Goal: Task Accomplishment & Management: Use online tool/utility

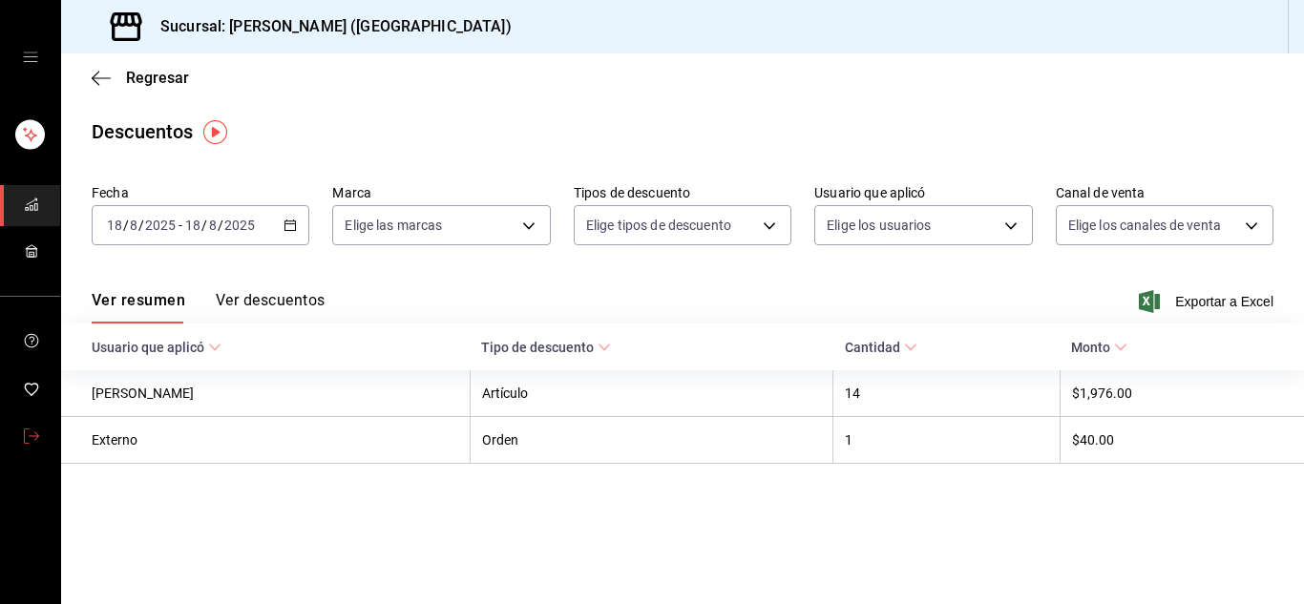
click at [35, 430] on icon "mailbox folders" at bounding box center [31, 436] width 15 height 15
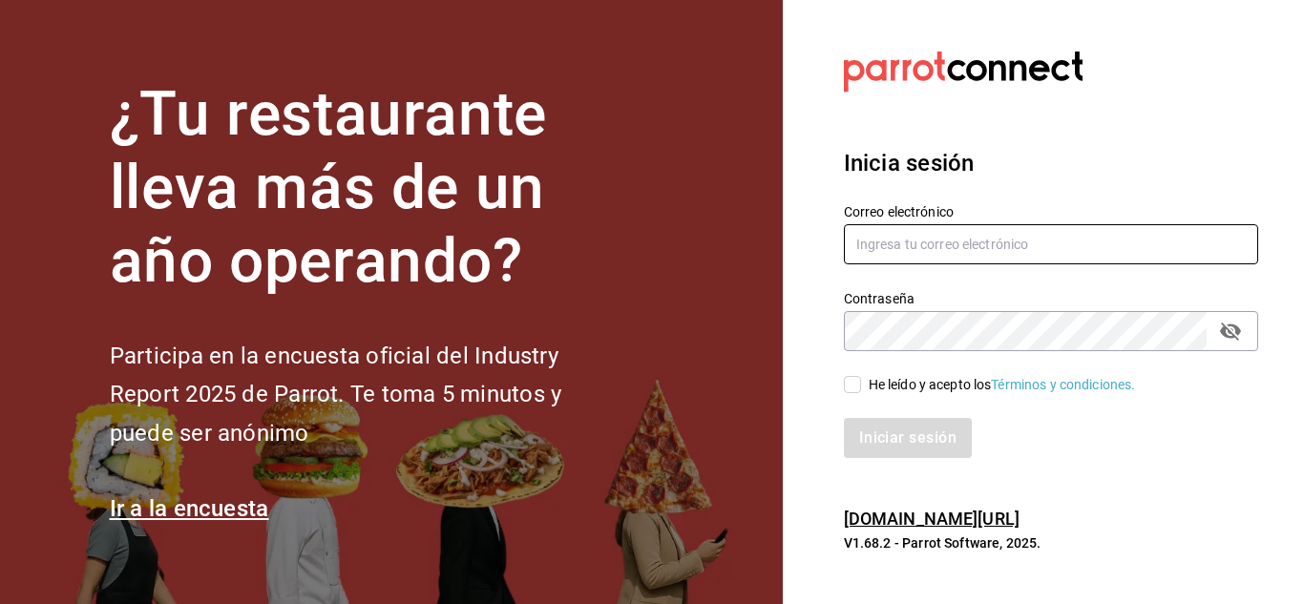
type input "urbina.kenia2010@gmail.com"
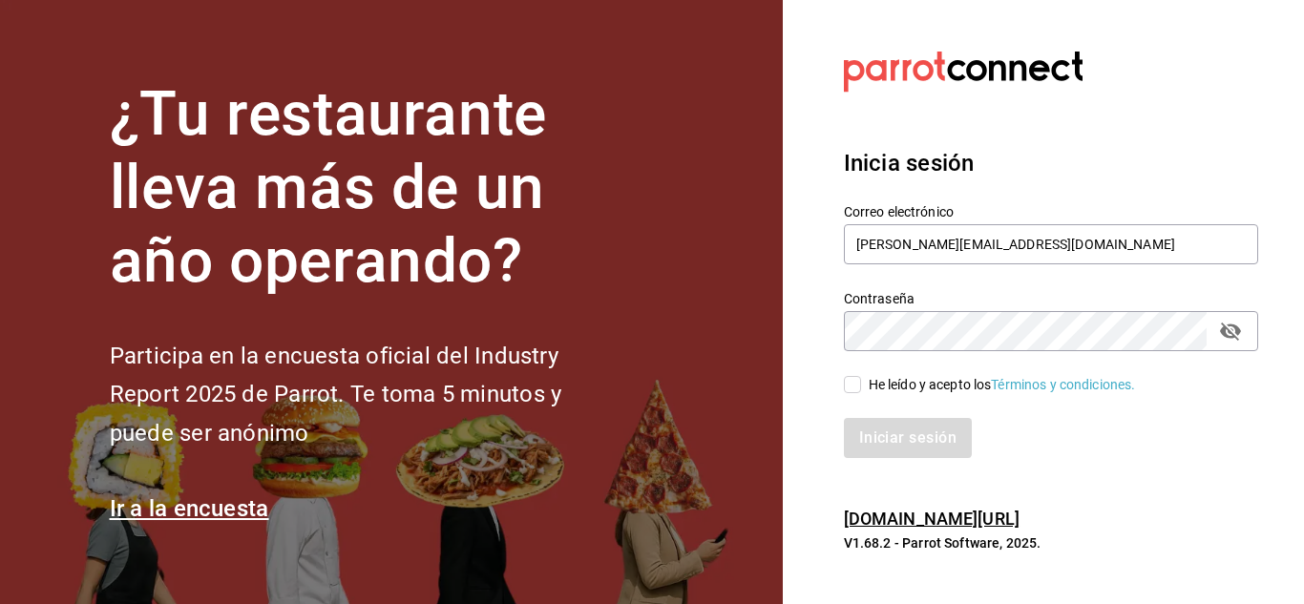
click at [856, 377] on input "He leído y acepto los Términos y condiciones." at bounding box center [852, 384] width 17 height 17
checkbox input "true"
click at [888, 432] on button "Iniciar sesión" at bounding box center [909, 438] width 130 height 40
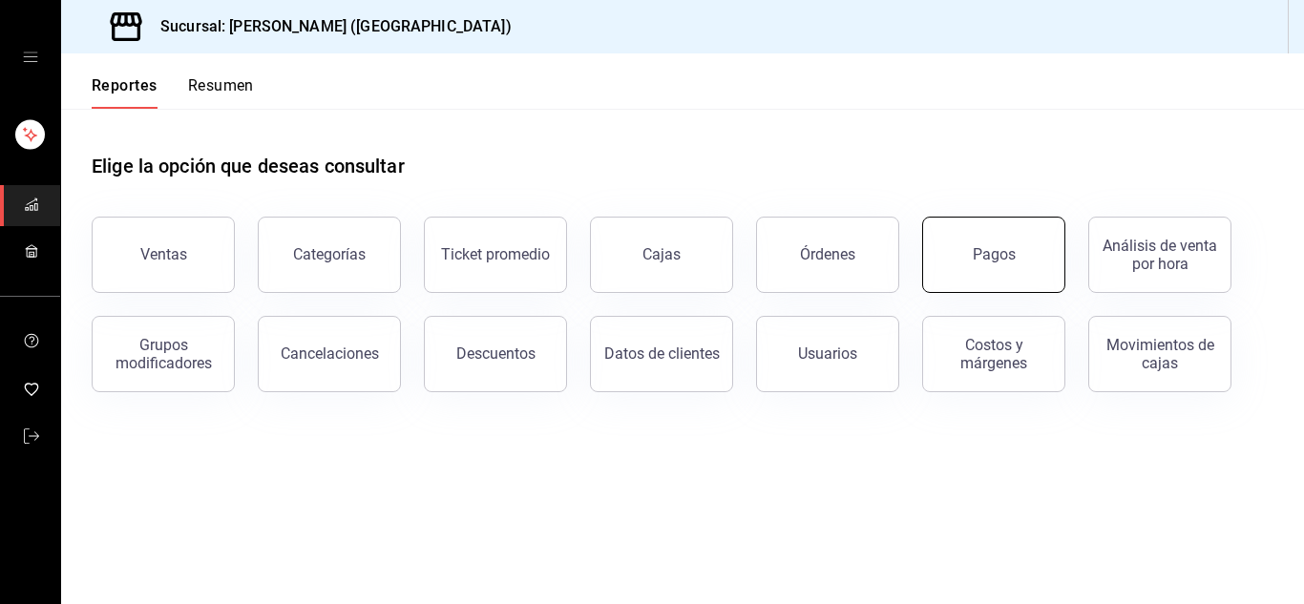
click at [1009, 226] on button "Pagos" at bounding box center [993, 255] width 143 height 76
